Goal: Find specific page/section: Find specific page/section

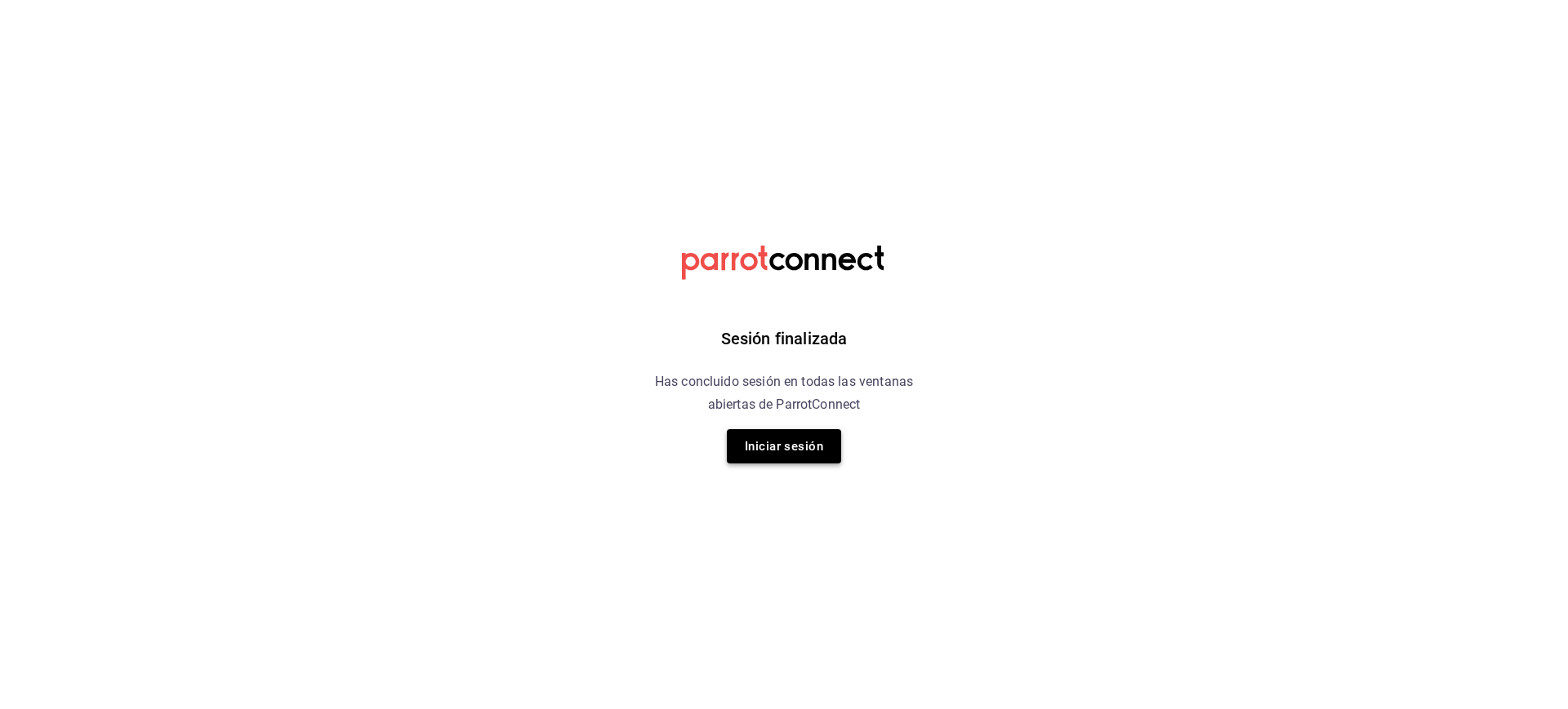
click at [811, 446] on button "Iniciar sesión" at bounding box center [784, 446] width 114 height 34
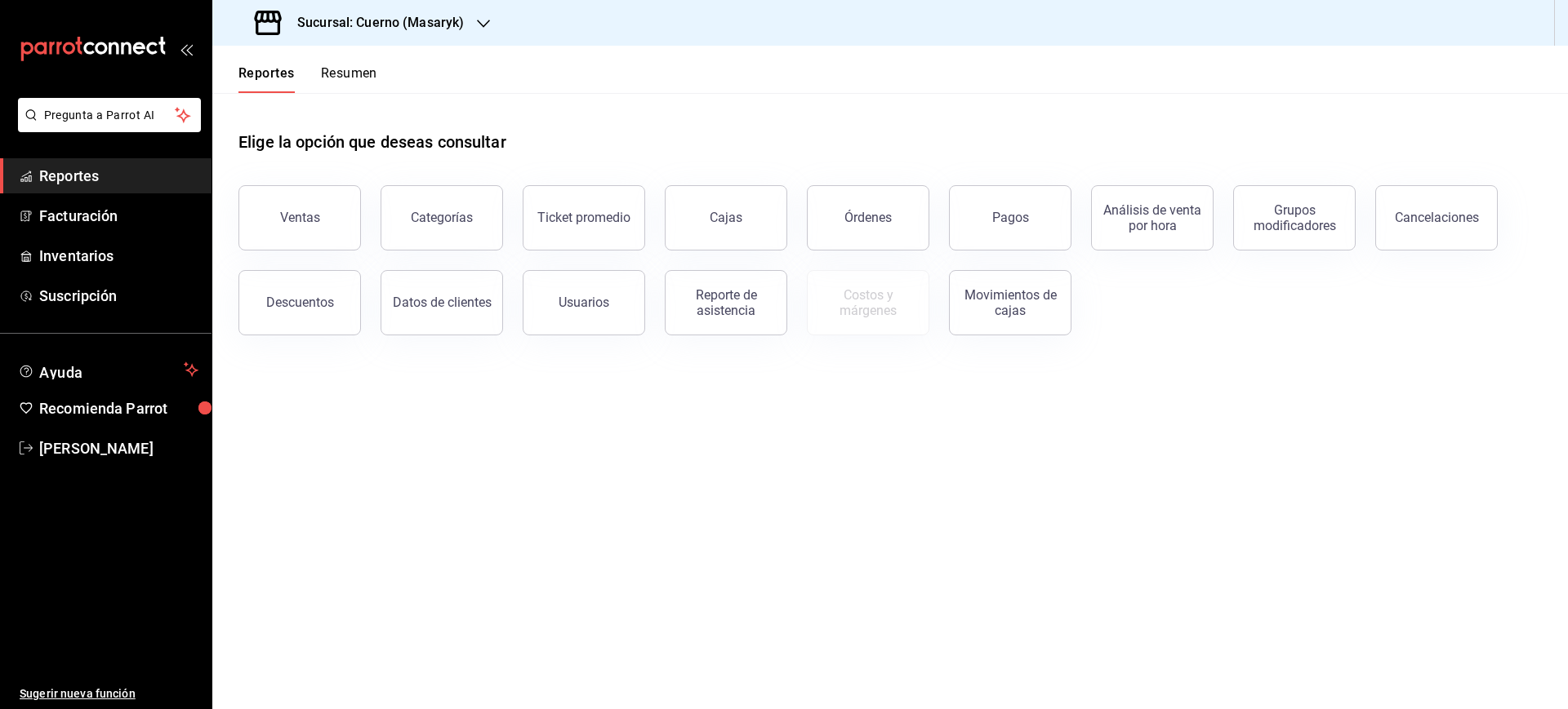
click at [429, 25] on h3 "Sucursal: Cuerno (Masaryk)" at bounding box center [374, 23] width 180 height 19
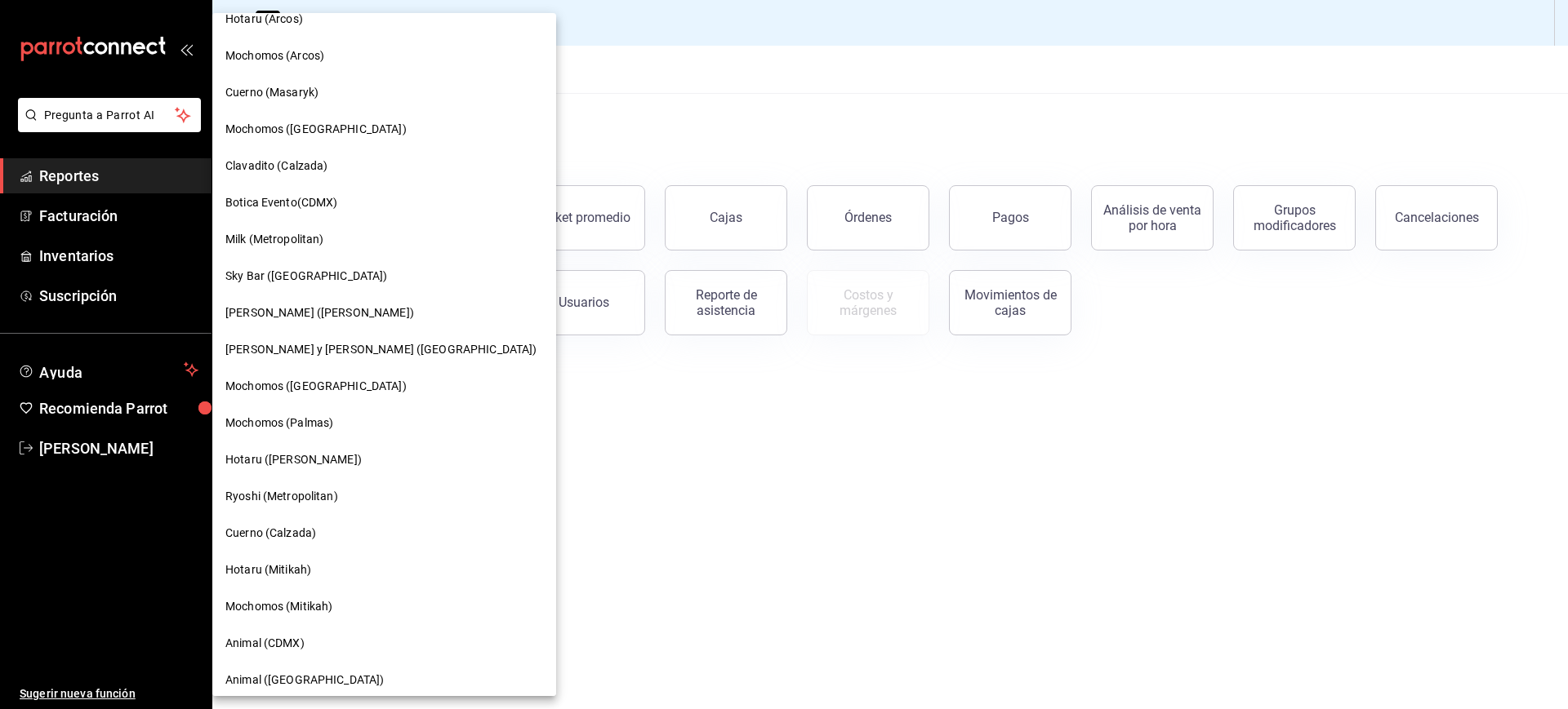
scroll to position [102, 0]
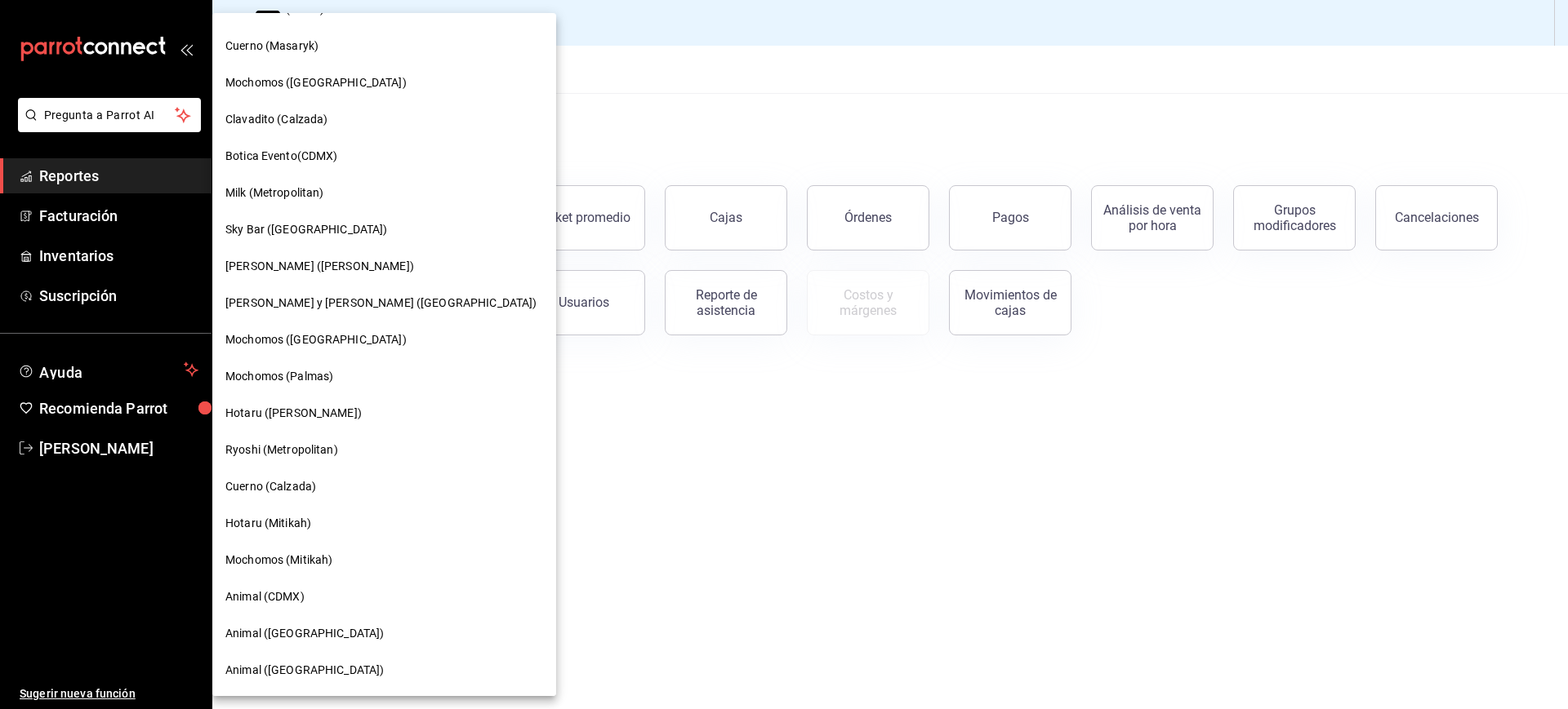
click at [338, 492] on div "Cuerno (Calzada)" at bounding box center [385, 487] width 318 height 18
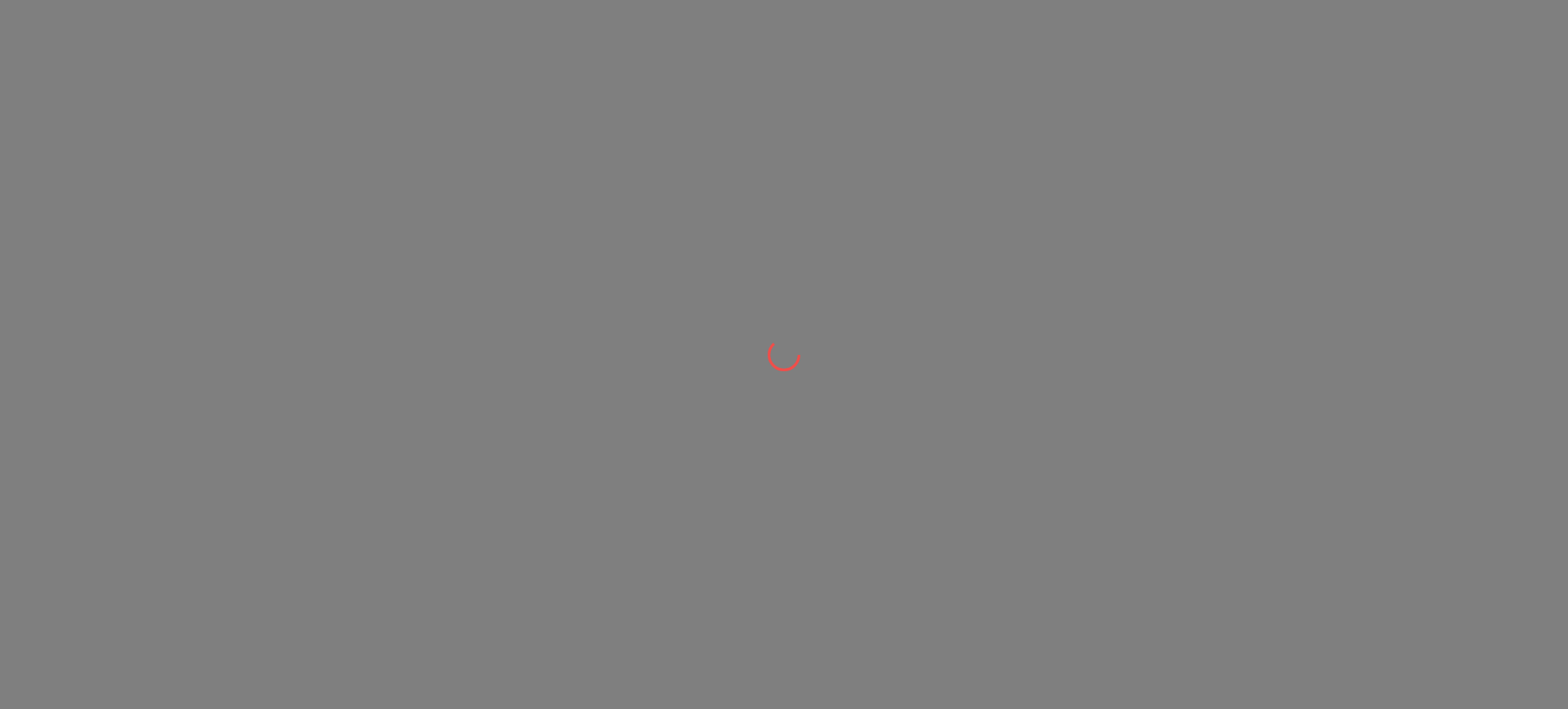
click at [862, 588] on div at bounding box center [784, 354] width 1568 height 709
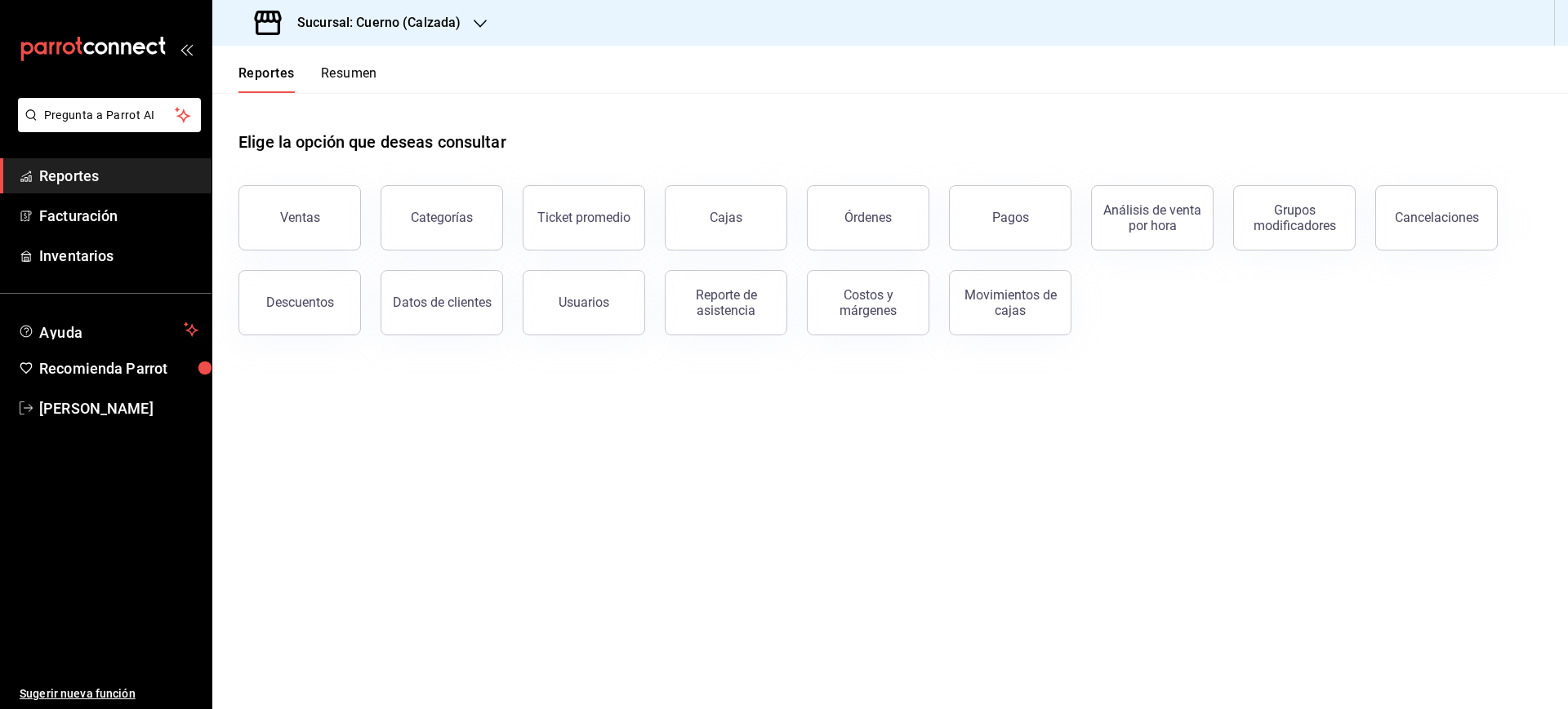
click at [1319, 454] on main "Elige la opción que deseas consultar Ventas Categorías Ticket promedio Cajas Ór…" at bounding box center [890, 401] width 1356 height 616
